Goal: Task Accomplishment & Management: Manage account settings

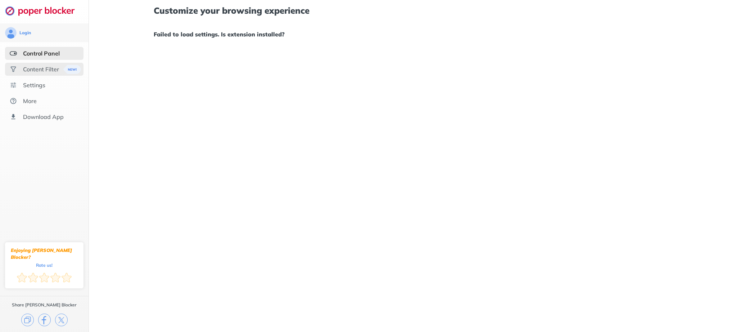
click at [55, 65] on div "Content Filter" at bounding box center [44, 69] width 78 height 13
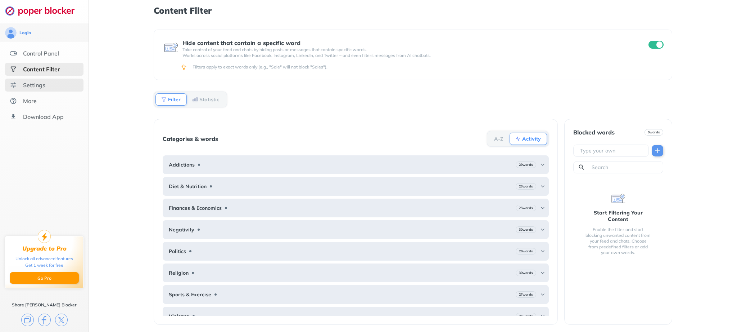
click at [47, 87] on div "Settings" at bounding box center [44, 84] width 78 height 13
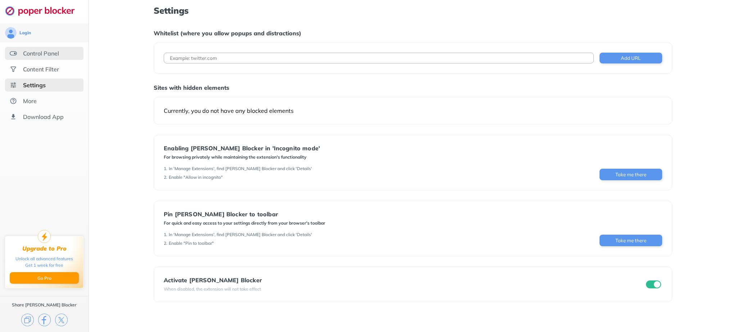
click at [73, 53] on div "Control Panel" at bounding box center [44, 53] width 78 height 13
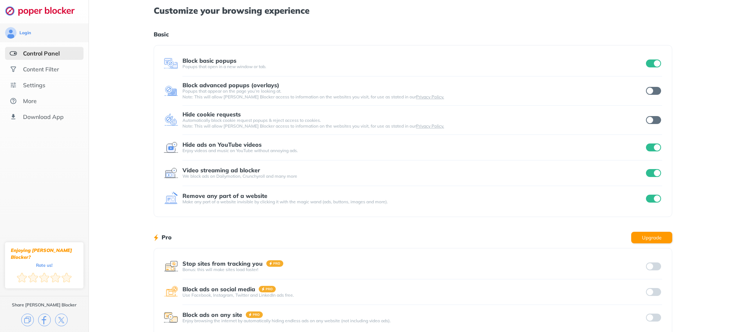
click at [656, 144] on input "checkbox" at bounding box center [653, 147] width 15 height 8
